Goal: Information Seeking & Learning: Learn about a topic

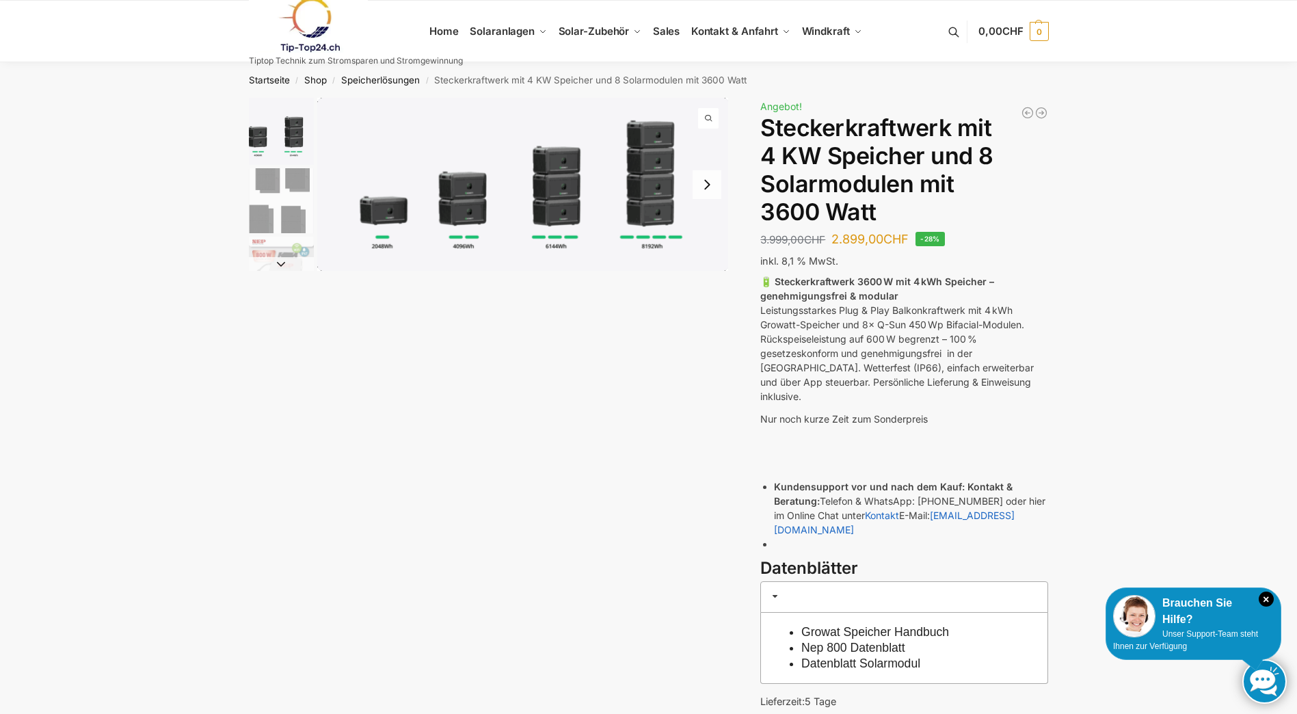
click at [275, 180] on img "2 / 9" at bounding box center [281, 200] width 65 height 65
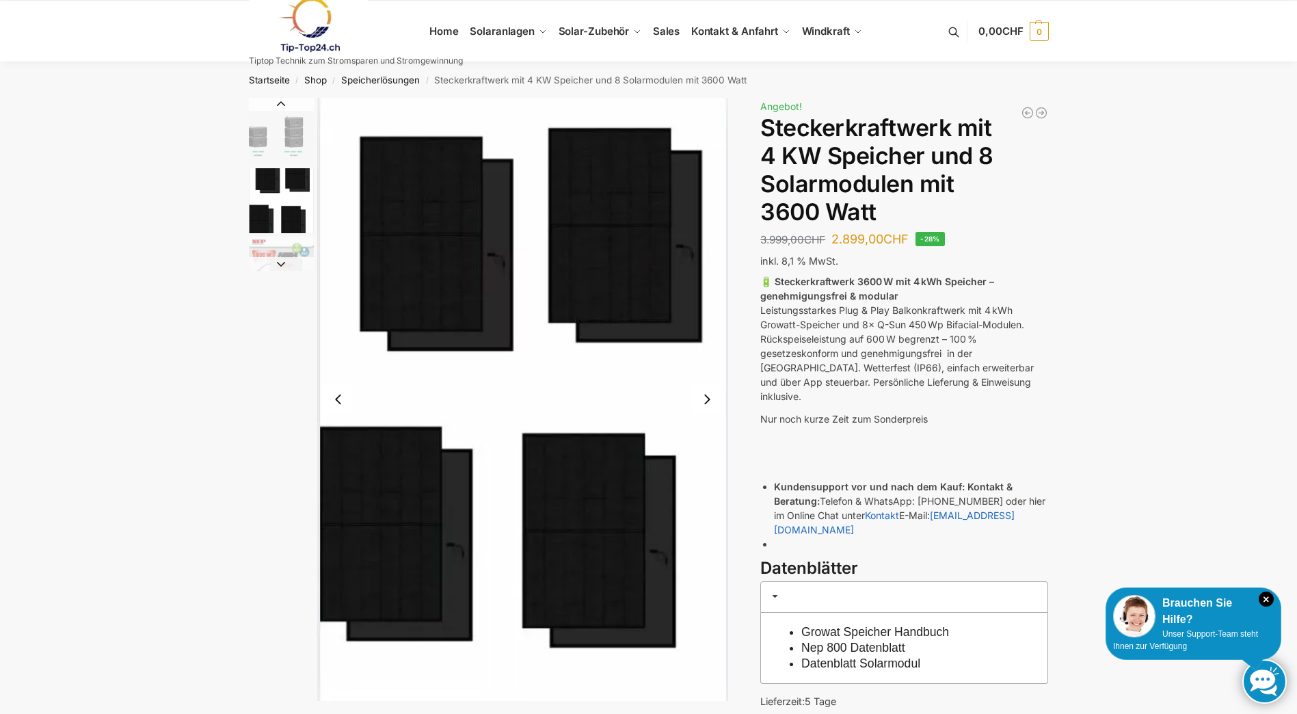
click at [281, 227] on img "2 / 9" at bounding box center [281, 200] width 65 height 65
click at [267, 117] on img "1 / 9" at bounding box center [281, 131] width 65 height 67
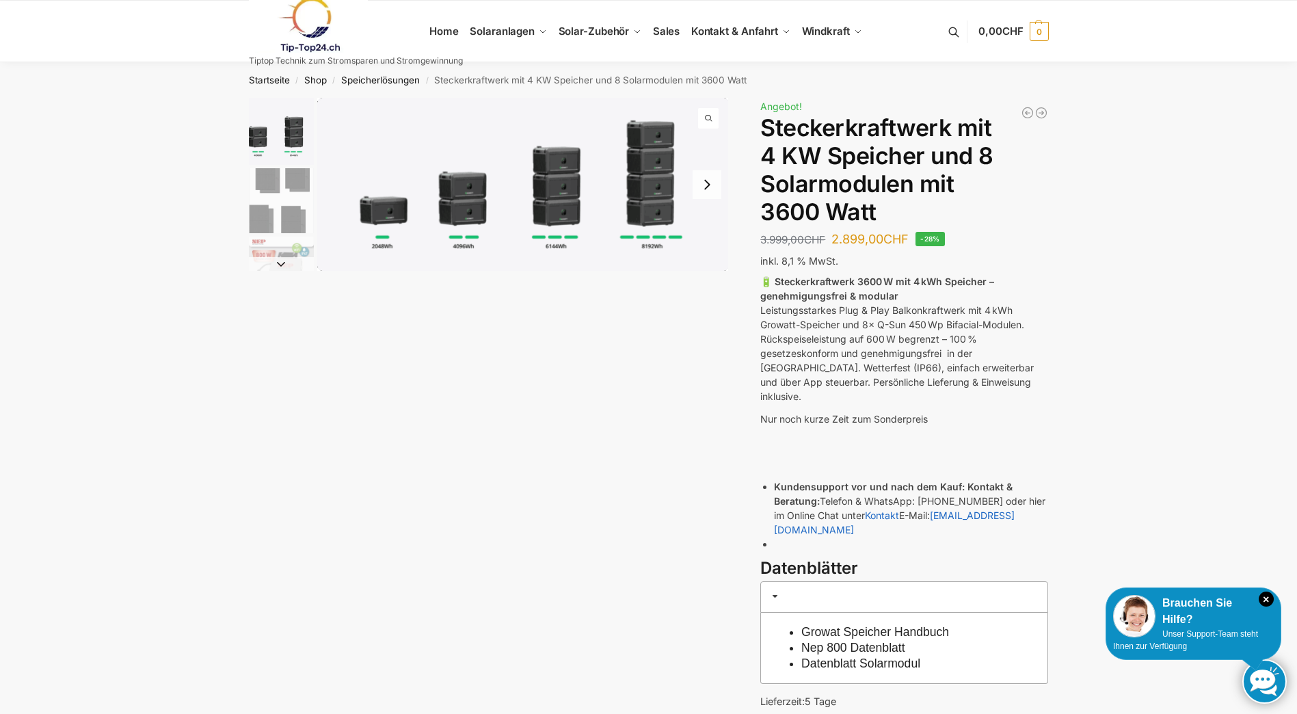
click at [465, 213] on img "1 / 9" at bounding box center [523, 184] width 412 height 173
